Goal: Transaction & Acquisition: Purchase product/service

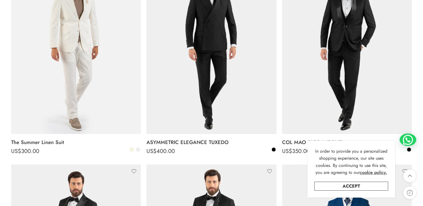
scroll to position [139, 0]
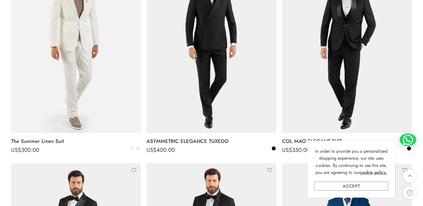
click at [357, 186] on link "Accept" at bounding box center [352, 185] width 74 height 9
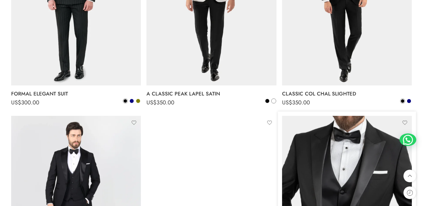
scroll to position [641, 0]
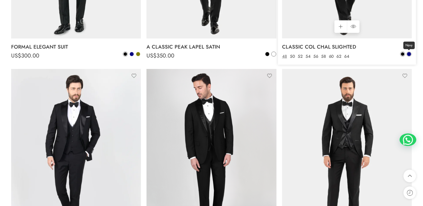
click at [411, 54] on span at bounding box center [409, 54] width 4 height 4
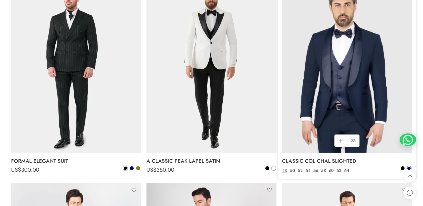
scroll to position [530, 0]
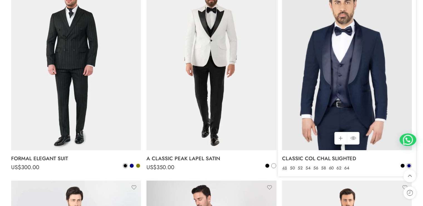
click at [378, 77] on img at bounding box center [347, 63] width 130 height 173
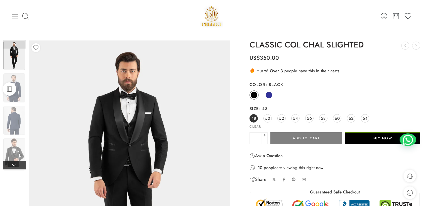
click at [14, 165] on link at bounding box center [14, 165] width 23 height 8
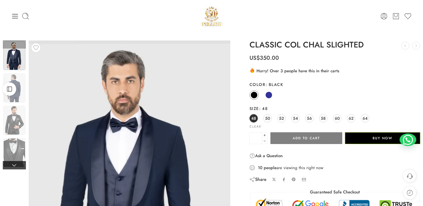
click at [14, 164] on link at bounding box center [14, 165] width 23 height 8
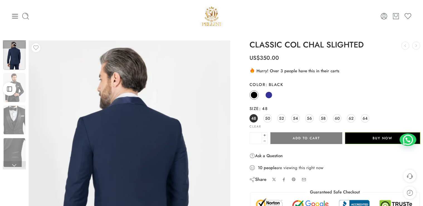
click at [14, 164] on link at bounding box center [14, 165] width 23 height 8
click at [14, 166] on link at bounding box center [14, 165] width 23 height 8
